Goal: Task Accomplishment & Management: Manage account settings

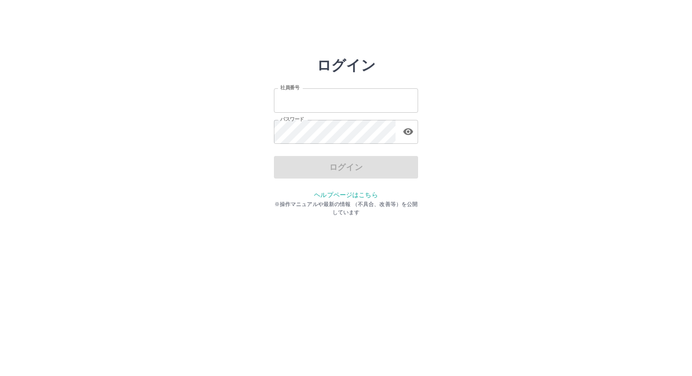
type input "*******"
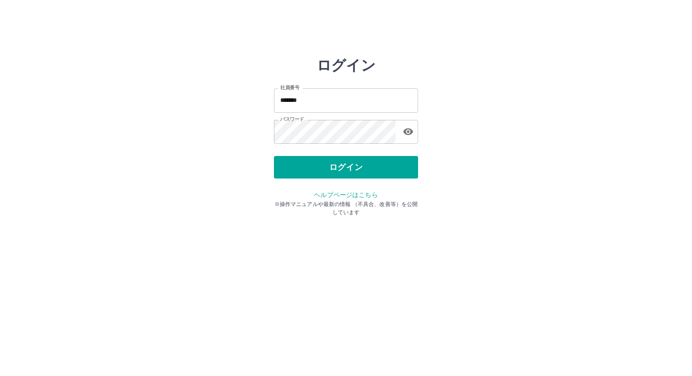
click at [293, 172] on div "ログイン" at bounding box center [346, 167] width 144 height 23
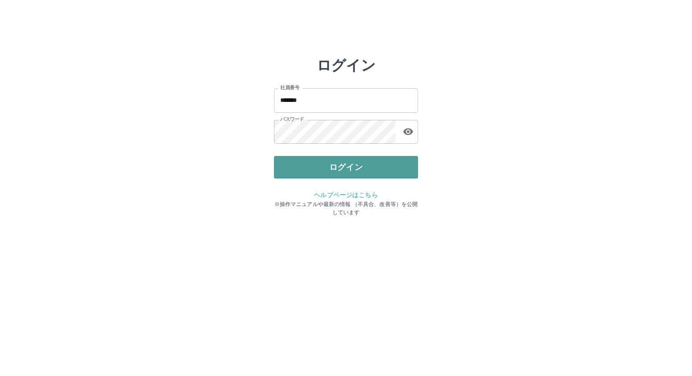
click at [315, 174] on button "ログイン" at bounding box center [346, 167] width 144 height 23
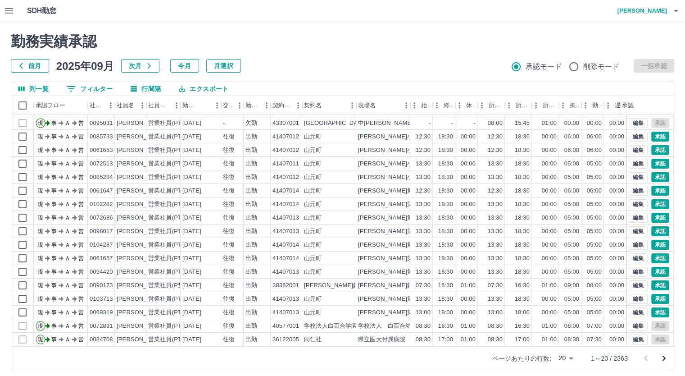
scroll to position [46, 0]
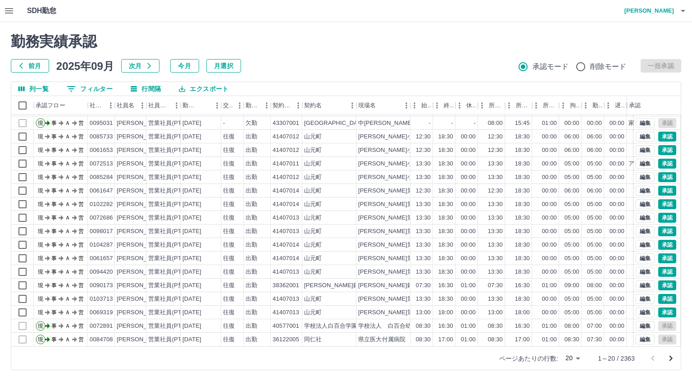
click at [570, 356] on body "SDH勤怠 [PERSON_NAME]実績承認 前月 [DATE] 次月 今月 月選択 承認モード 削除モード 一括承認 列一覧 0 フィルター 行間隔 エク…" at bounding box center [346, 190] width 692 height 381
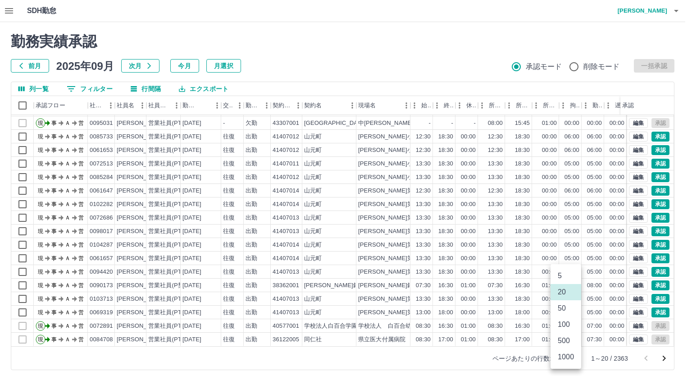
click at [561, 343] on li "500" at bounding box center [566, 341] width 31 height 16
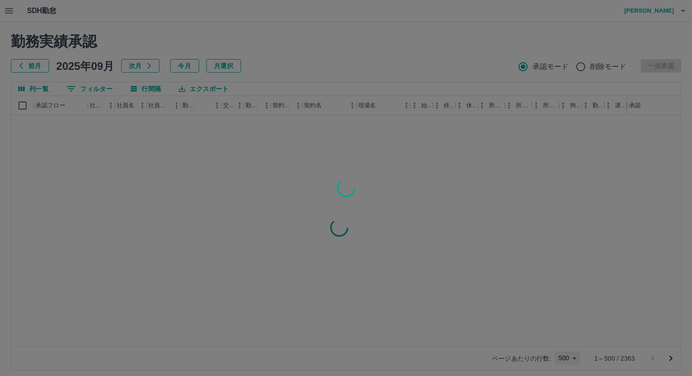
type input "***"
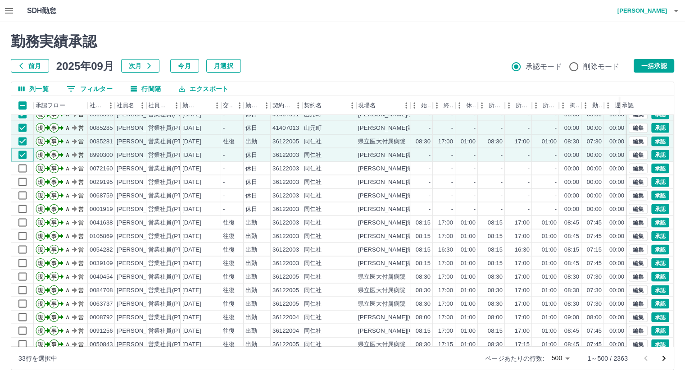
scroll to position [1784, 0]
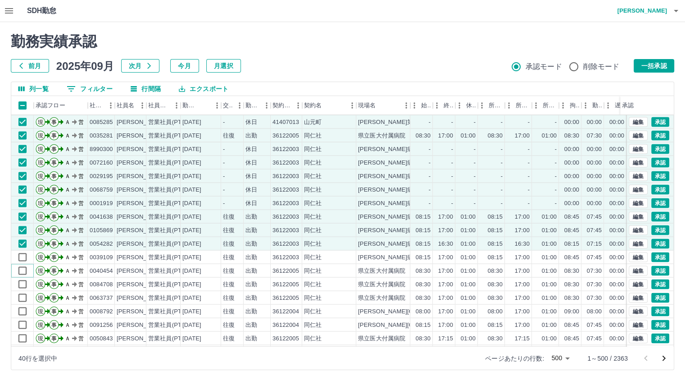
click at [23, 280] on div "現 事 Ａ 営 0085733 [PERSON_NAME] 営業社員(PT契約) [DATE] - 休日 41407012 [GEOGRAPHIC_DATA]…" at bounding box center [381, 229] width 740 height 311
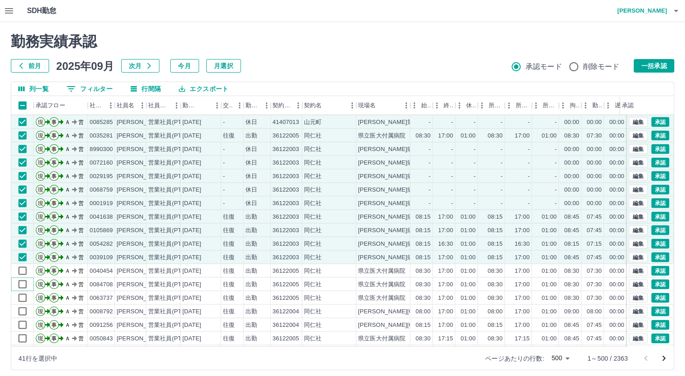
click at [24, 294] on div "現 事 Ａ 営 0085733 [PERSON_NAME] 営業社員(PT契約) [DATE] - 休日 41407012 [GEOGRAPHIC_DATA]…" at bounding box center [381, 229] width 740 height 311
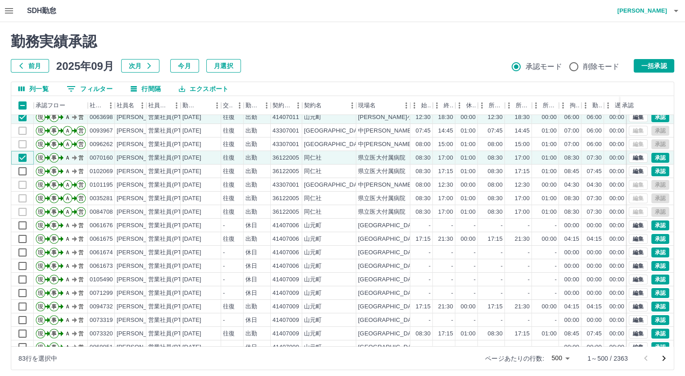
scroll to position [3280, 0]
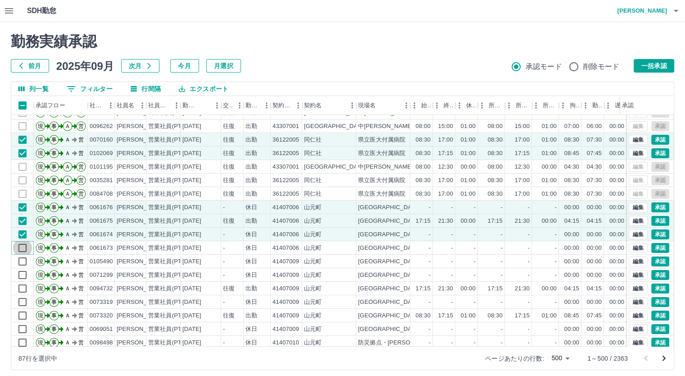
click at [23, 260] on div "現 事 Ａ 営 0095031 [PERSON_NAME] 営業社員(PT契約) [DATE] 往復 出勤 [GEOGRAPHIC_DATA][PERSON_…" at bounding box center [381, 234] width 740 height 311
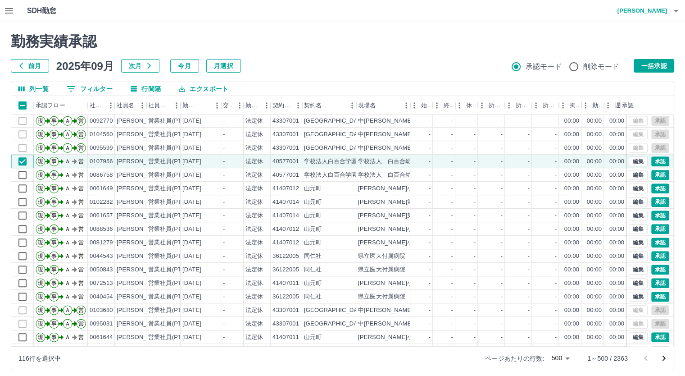
scroll to position [3983, 0]
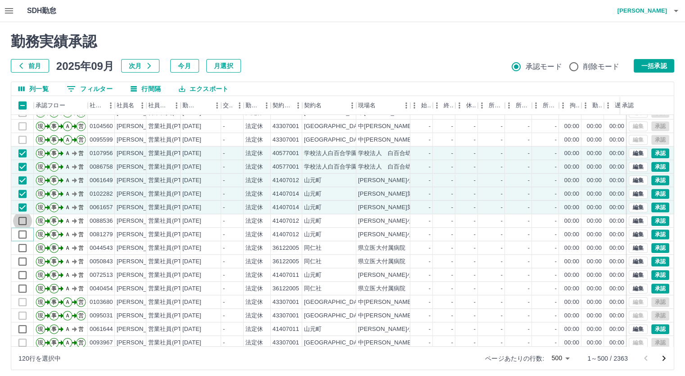
click at [24, 242] on div "現 事 Ａ 営 0103682 [PERSON_NAME] 営業社員(PT契約) [DATE] - 法定休 43307001 [GEOGRAPHIC_DATA…" at bounding box center [381, 234] width 740 height 311
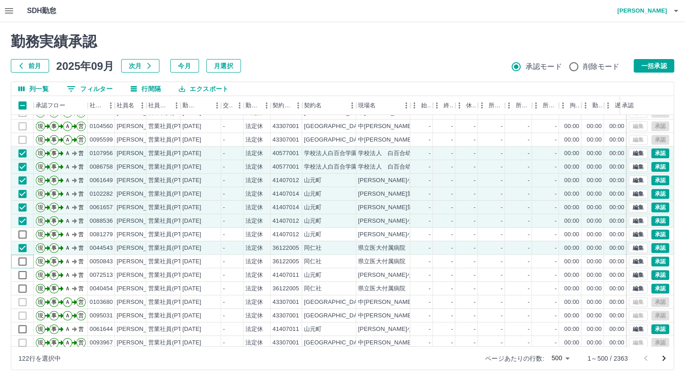
click at [23, 273] on div "現 事 Ａ 営 0103682 [PERSON_NAME] 営業社員(PT契約) [DATE] - 法定休 43307001 [GEOGRAPHIC_DATA…" at bounding box center [381, 234] width 740 height 311
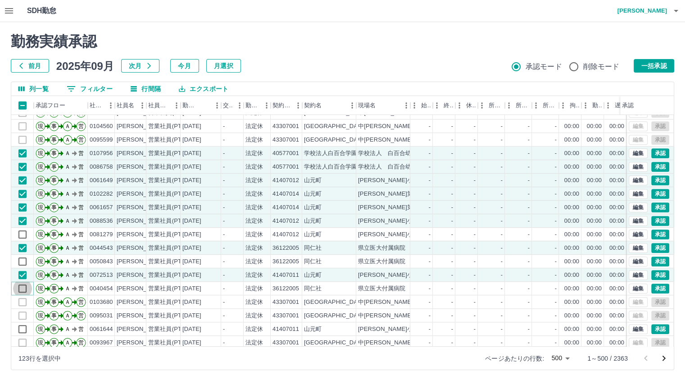
click at [22, 262] on div "現 事 Ａ 営 0103682 [PERSON_NAME] 営業社員(PT契約) [DATE] - 法定休 43307001 [GEOGRAPHIC_DATA…" at bounding box center [381, 234] width 740 height 311
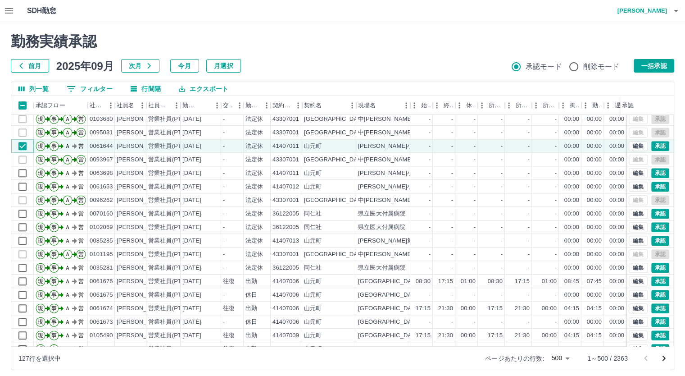
scroll to position [4182, 0]
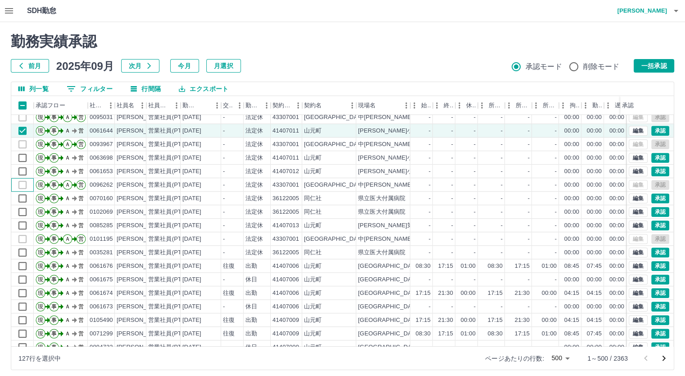
click at [18, 178] on div at bounding box center [22, 185] width 23 height 14
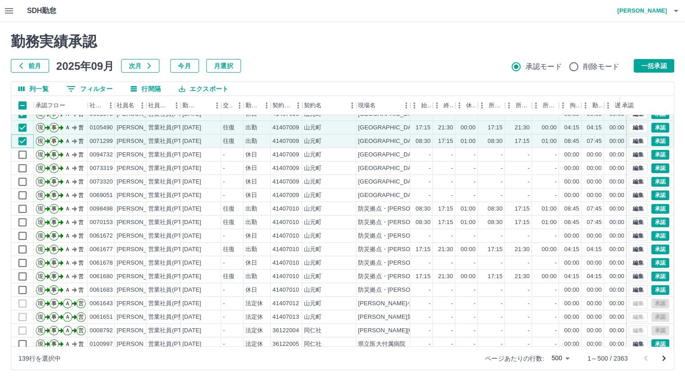
scroll to position [4380, 0]
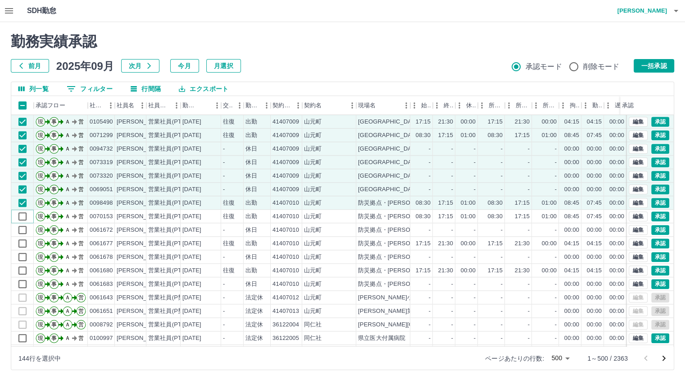
click at [23, 228] on div "現 事 Ａ 営 0061675 [PERSON_NAME] 営業社員(PT契約) [DATE] - 休日 41407006 [GEOGRAPHIC_DATA]…" at bounding box center [381, 229] width 740 height 311
click at [23, 238] on div "現 事 Ａ 営 0061675 [PERSON_NAME] 営業社員(PT契約) [DATE] - 休日 41407006 [GEOGRAPHIC_DATA]…" at bounding box center [381, 229] width 740 height 311
click at [24, 255] on div "現 事 Ａ 営 0061675 [PERSON_NAME] 営業社員(PT契約) [DATE] - 休日 41407006 [GEOGRAPHIC_DATA]…" at bounding box center [381, 229] width 740 height 311
click at [24, 269] on div "現 事 Ａ 営 0061675 [PERSON_NAME] 営業社員(PT契約) [DATE] - 休日 41407006 [GEOGRAPHIC_DATA]…" at bounding box center [381, 229] width 740 height 311
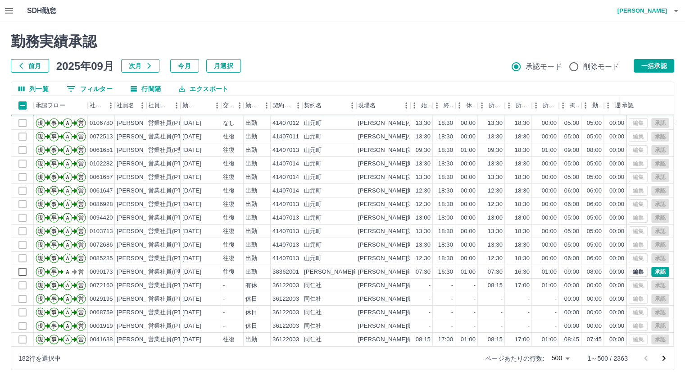
scroll to position [6534, 0]
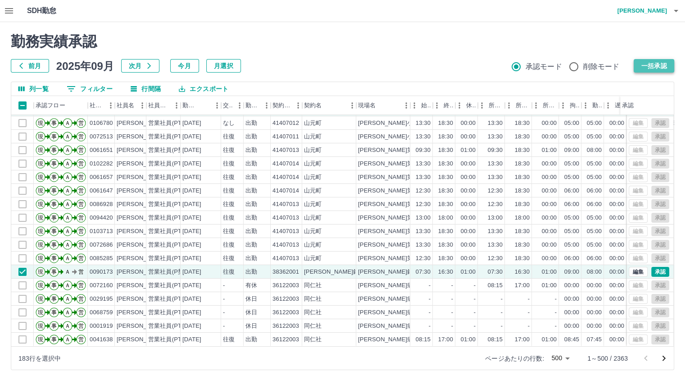
click at [646, 61] on button "一括承認" at bounding box center [654, 66] width 41 height 14
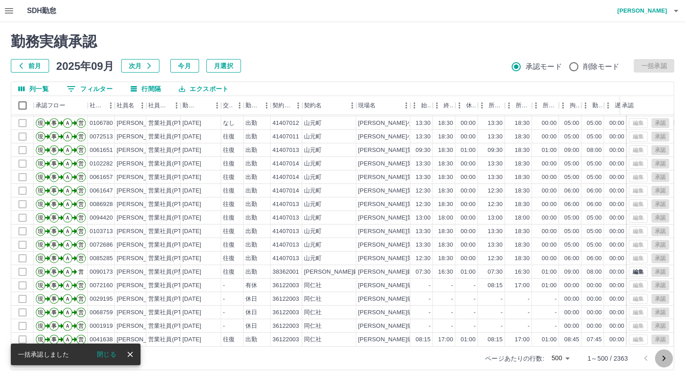
click at [662, 356] on icon "次のページへ" at bounding box center [664, 358] width 11 height 11
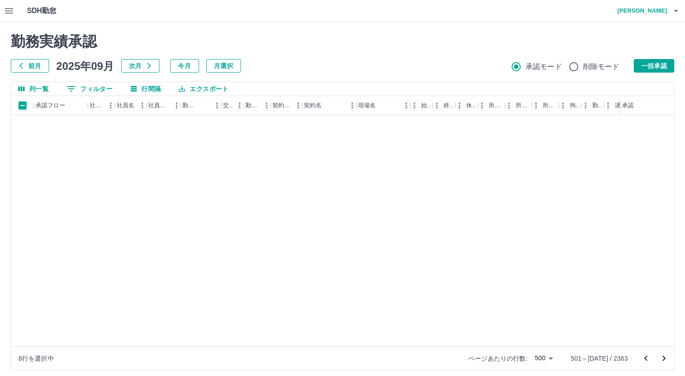
scroll to position [4959, 0]
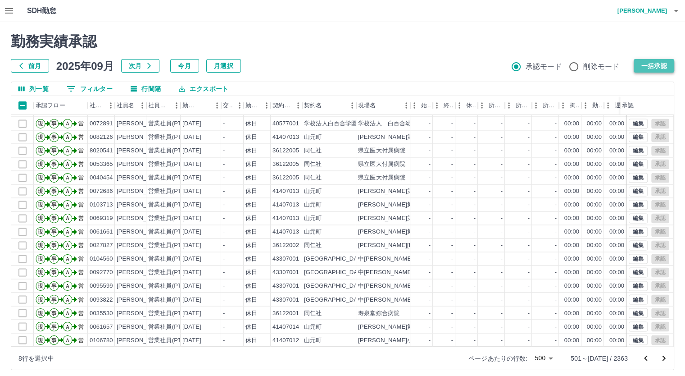
click at [652, 68] on button "一括承認" at bounding box center [654, 66] width 41 height 14
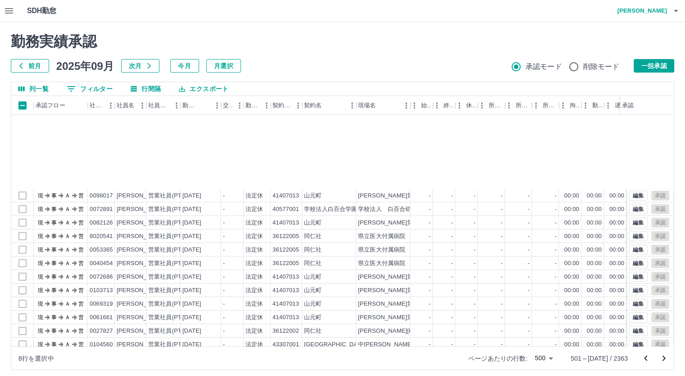
scroll to position [6358, 0]
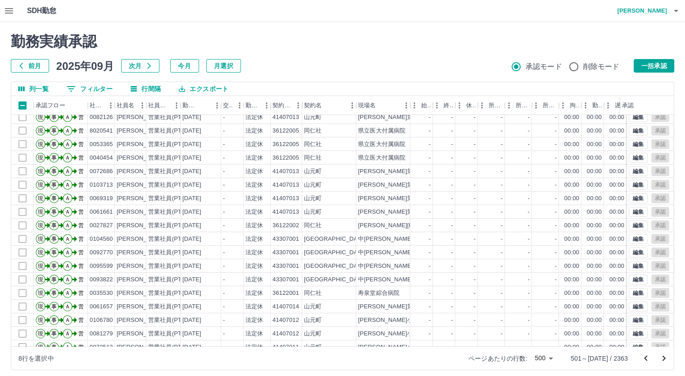
click at [675, 333] on div "勤務実績承認 前月 [DATE] 次月 今月 月選択 承認モード 削除モード 一括承認 列一覧 0 フィルター 行間隔 エクスポート 承認フロー 社員番号 社…" at bounding box center [342, 201] width 685 height 359
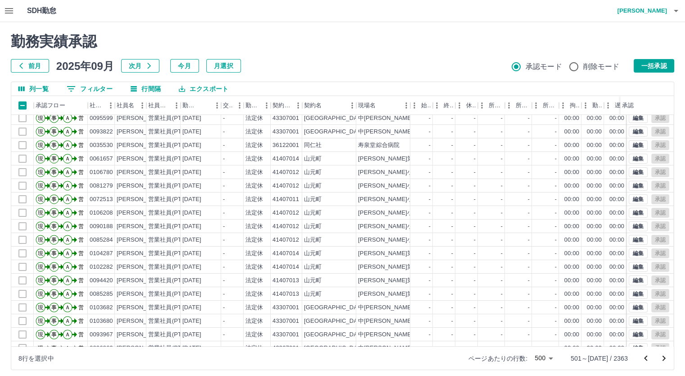
scroll to position [6534, 0]
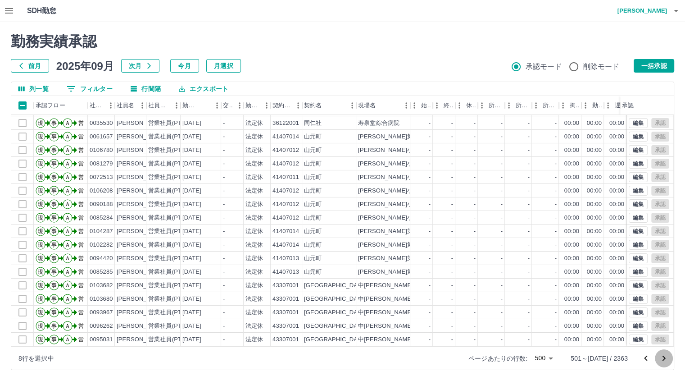
click at [663, 358] on icon "次のページへ" at bounding box center [664, 358] width 11 height 11
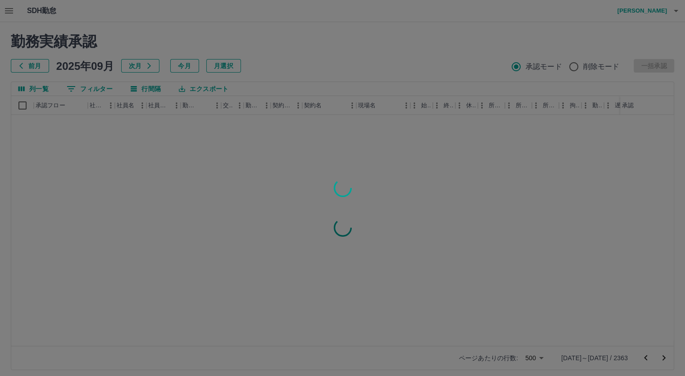
scroll to position [0, 0]
